Goal: Task Accomplishment & Management: Use online tool/utility

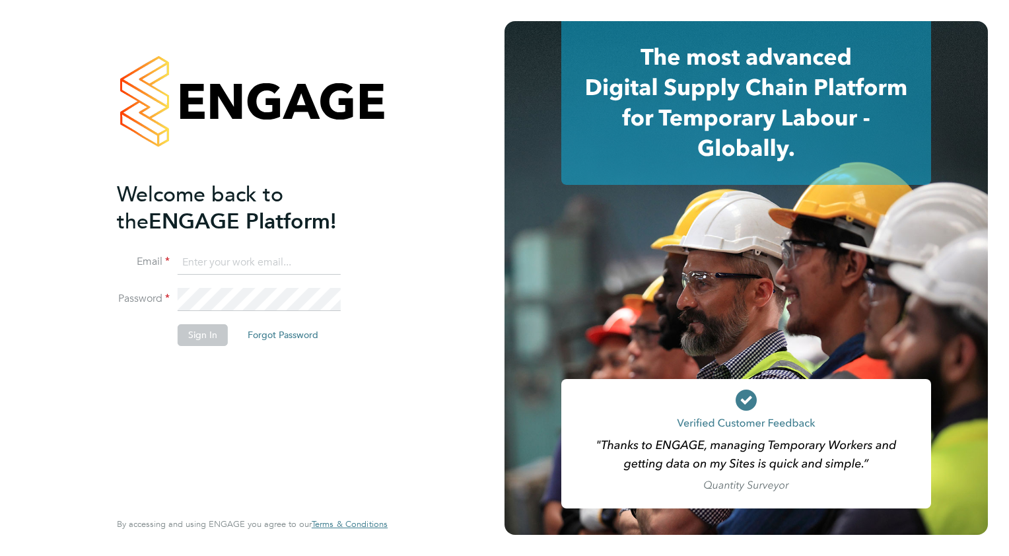
click at [240, 256] on input at bounding box center [259, 263] width 163 height 24
type input "wates@alliance-msp.co.uk"
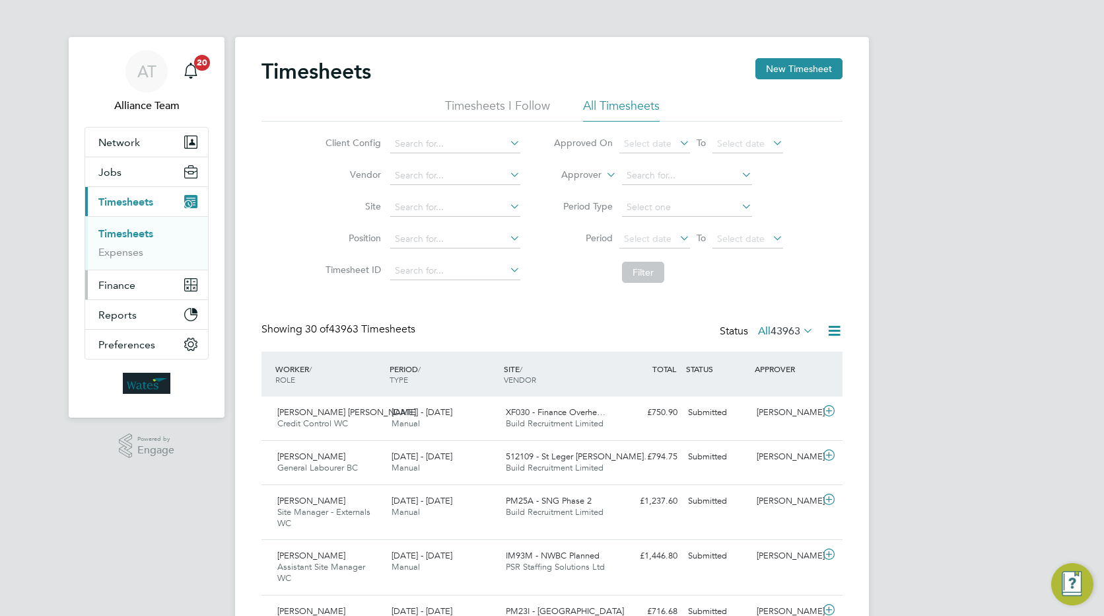
click at [116, 284] on span "Finance" at bounding box center [116, 285] width 37 height 13
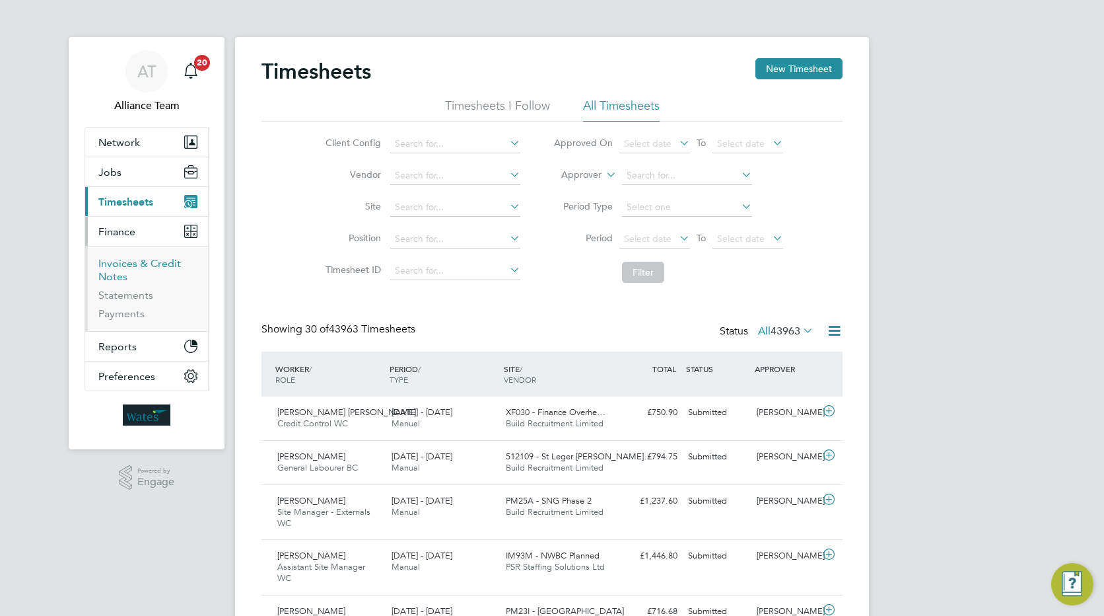
click at [125, 262] on link "Invoices & Credit Notes" at bounding box center [139, 270] width 83 height 26
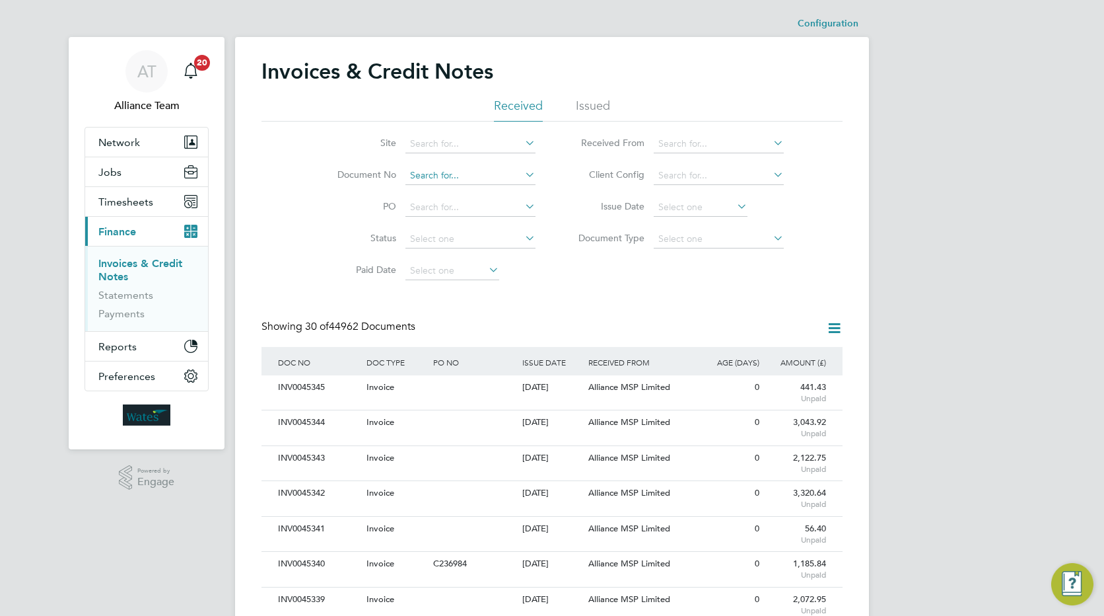
click at [419, 180] on input at bounding box center [471, 175] width 130 height 18
click at [474, 193] on li "INV00 44170" at bounding box center [470, 194] width 131 height 18
type input "INV0044170"
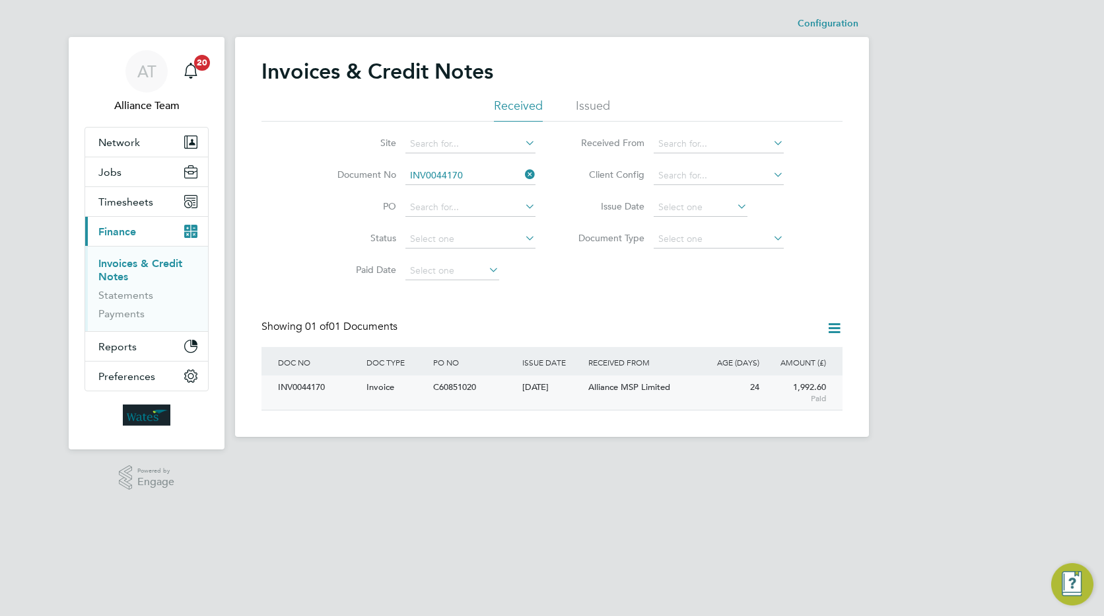
click at [713, 394] on div "24" at bounding box center [729, 387] width 67 height 24
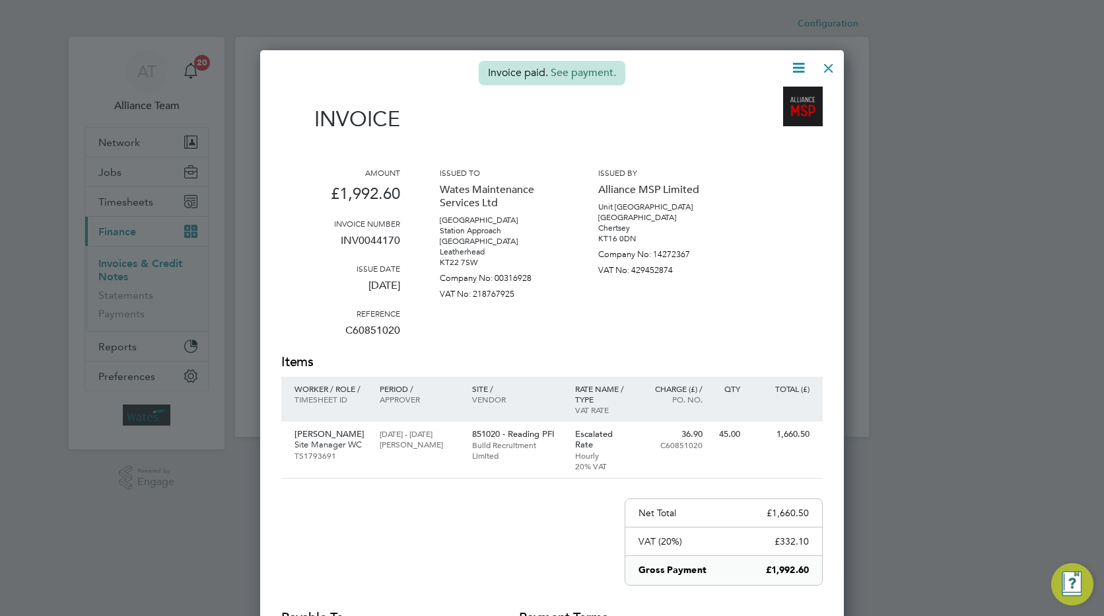
click at [828, 66] on div at bounding box center [829, 65] width 24 height 24
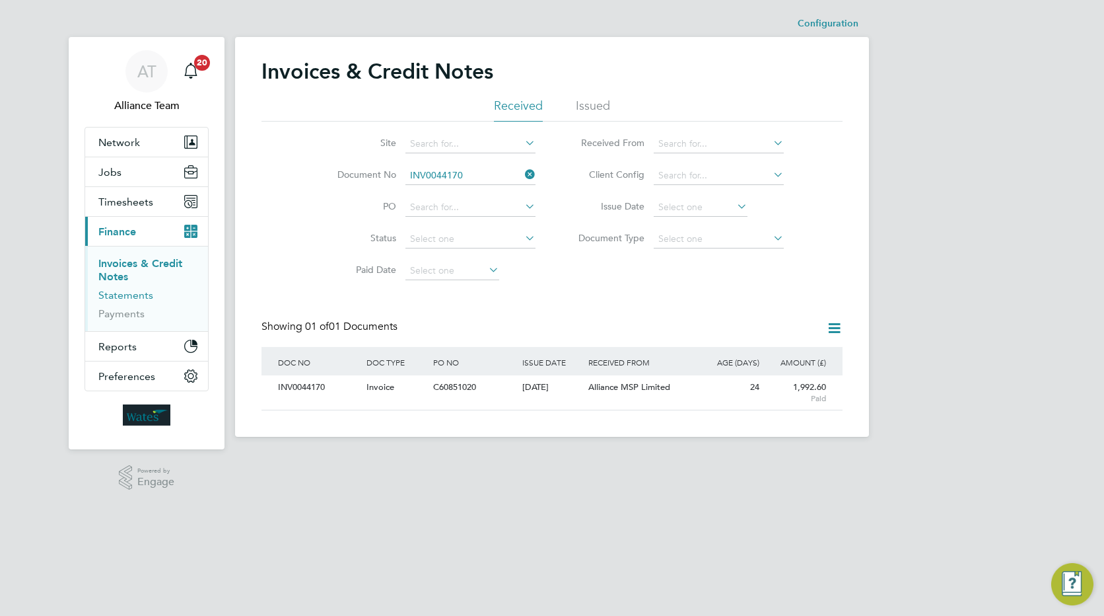
click at [125, 290] on link "Statements" at bounding box center [125, 295] width 55 height 13
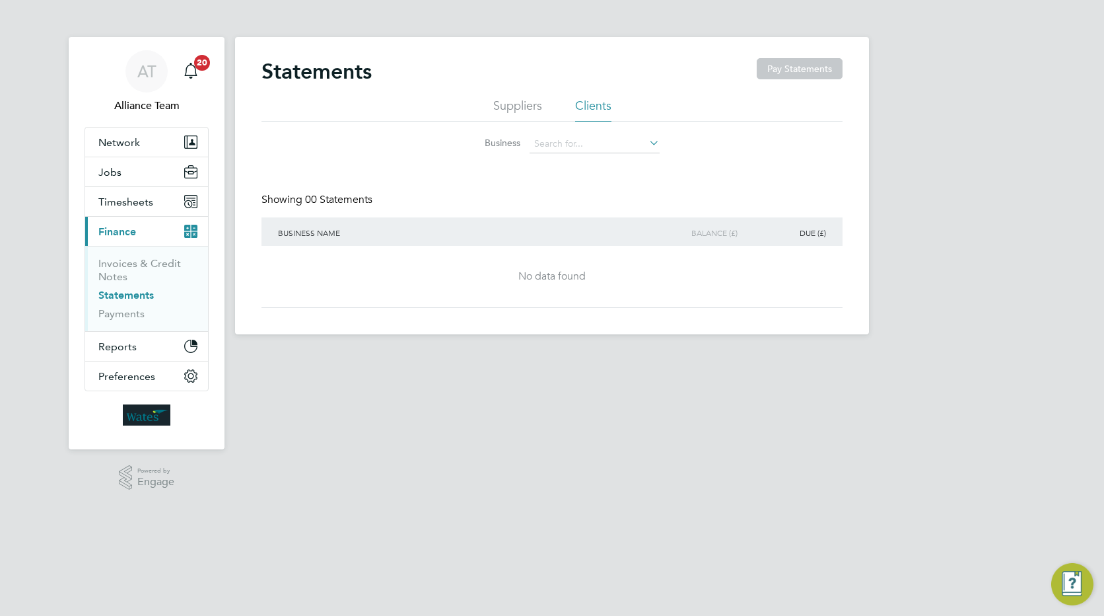
click at [512, 106] on li "Suppliers" at bounding box center [517, 110] width 49 height 24
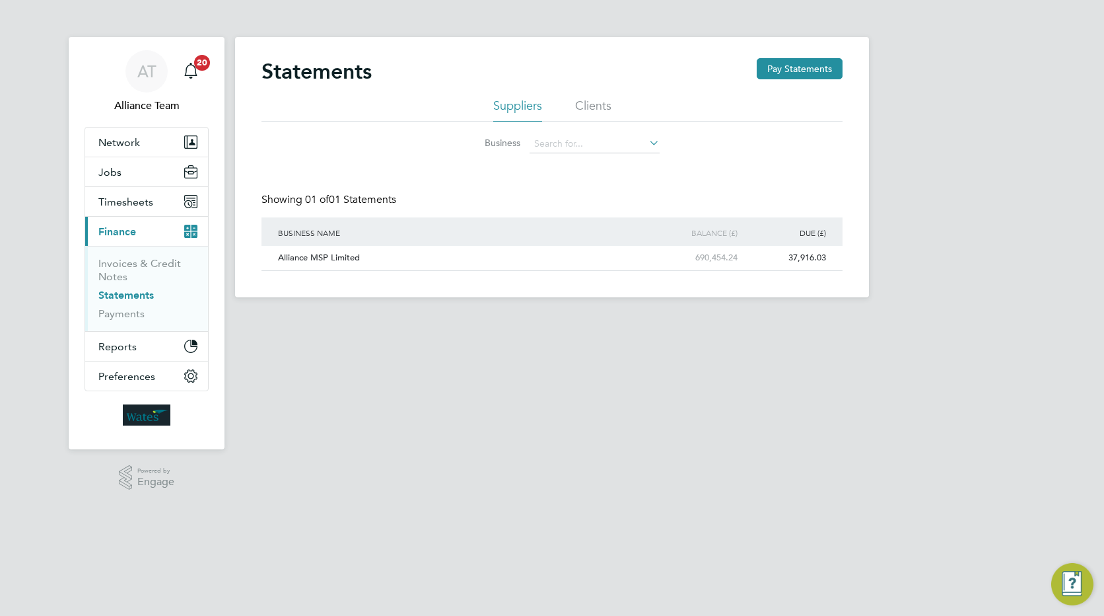
click at [647, 142] on icon at bounding box center [647, 142] width 0 height 18
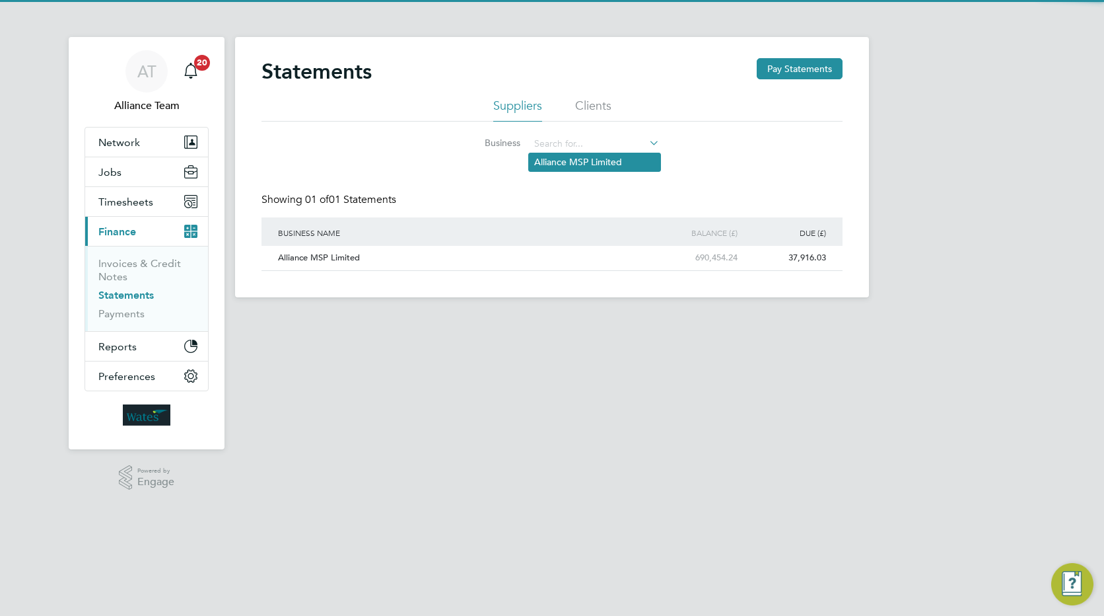
click at [590, 162] on li "Alliance MSP Limited" at bounding box center [594, 162] width 131 height 18
type input "Alliance MSP Limited"
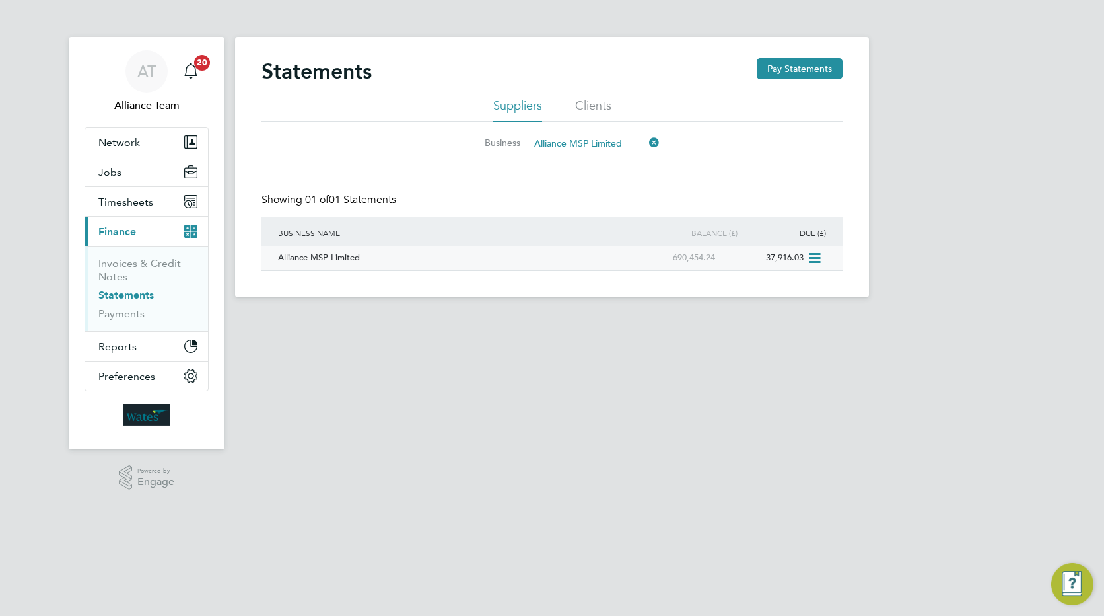
click at [819, 258] on icon at bounding box center [813, 258] width 13 height 16
click at [752, 283] on li "Download statement" at bounding box center [767, 288] width 105 height 18
